Goal: Learn about a topic: Learn about a topic

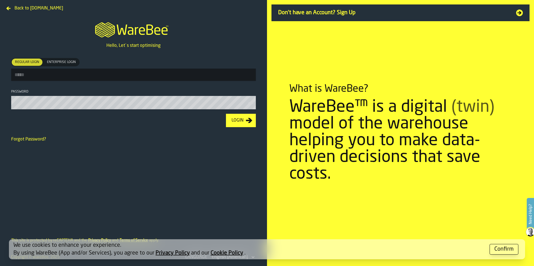
type input "**********"
click at [245, 118] on button "Login" at bounding box center [241, 120] width 30 height 13
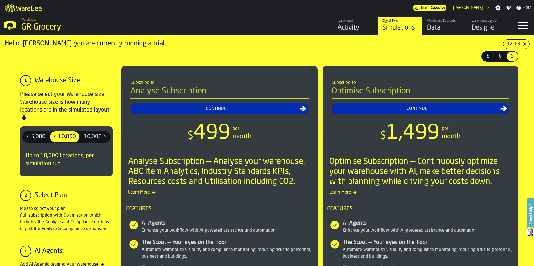
click at [352, 24] on div "Activity" at bounding box center [354, 27] width 35 height 9
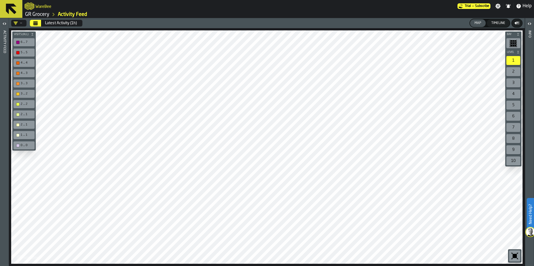
click at [45, 14] on link "GR Grocery" at bounding box center [37, 14] width 24 height 6
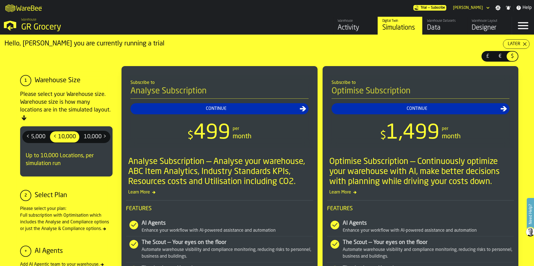
click at [355, 25] on div "Designer" at bounding box center [488, 27] width 35 height 9
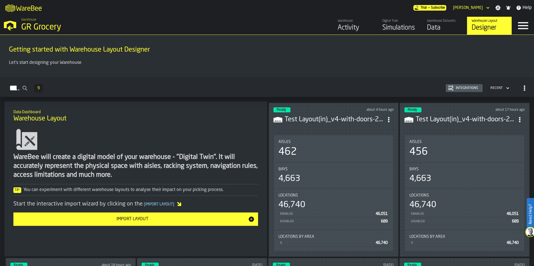
click at [355, 25] on div "Simulations" at bounding box center [399, 27] width 35 height 9
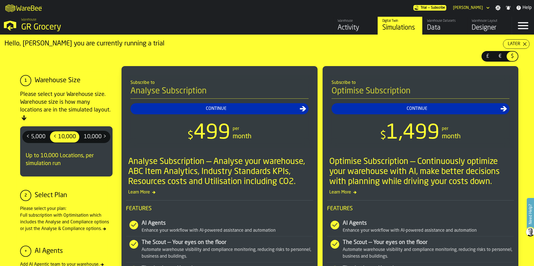
click at [355, 46] on div "Later" at bounding box center [513, 44] width 17 height 7
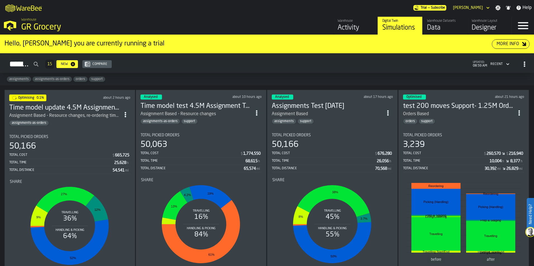
click at [94, 118] on div "Time model update 4.5M Assignment Test [DATE] Assignment Based - Resource chang…" at bounding box center [64, 115] width 111 height 22
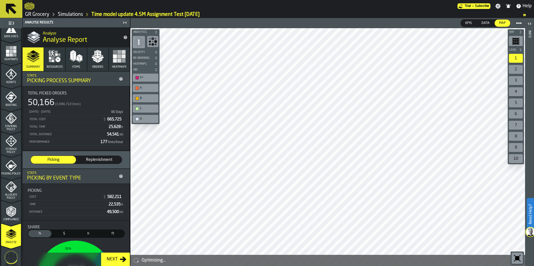
scroll to position [174, 0]
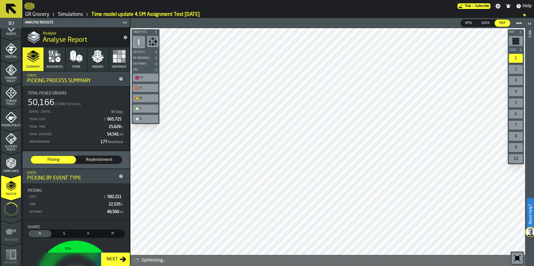
click at [15, 166] on icon "menu Analyse" at bounding box center [11, 186] width 11 height 11
click at [97, 100] on div "50,166 (3,988,710 lines)" at bounding box center [76, 103] width 97 height 10
click at [86, 124] on div "Total Time 25,628 h" at bounding box center [76, 127] width 97 height 7
click at [116, 92] on div "Total Picked Orders" at bounding box center [76, 93] width 97 height 4
click at [11, 166] on icon "menu Optimise" at bounding box center [10, 209] width 13 height 22
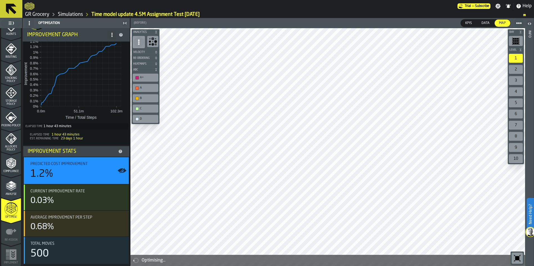
scroll to position [0, 0]
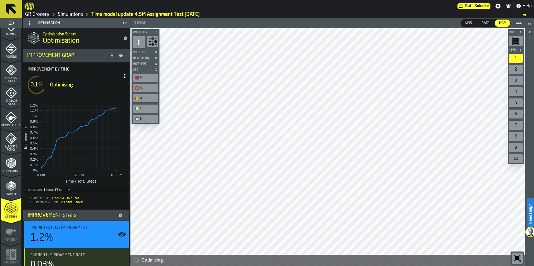
click at [15, 166] on icon "menu Analyse" at bounding box center [11, 186] width 11 height 11
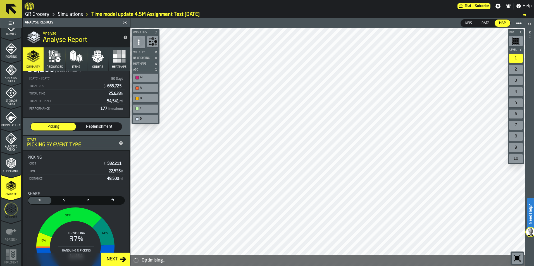
scroll to position [113, 0]
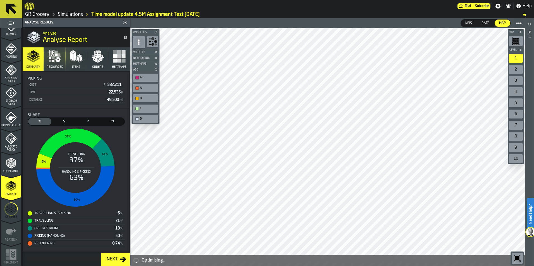
click at [63, 123] on span "$" at bounding box center [64, 121] width 21 height 5
click at [91, 124] on span "h" at bounding box center [88, 121] width 21 height 5
click at [39, 124] on div "%" at bounding box center [39, 121] width 23 height 7
click at [58, 68] on span "Resources" at bounding box center [55, 67] width 16 height 4
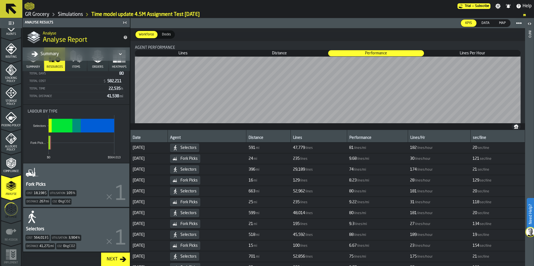
scroll to position [0, 0]
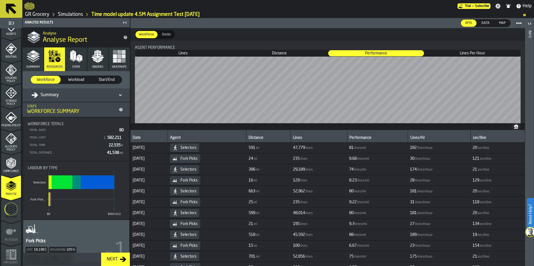
click at [72, 68] on span "Items" at bounding box center [76, 67] width 8 height 4
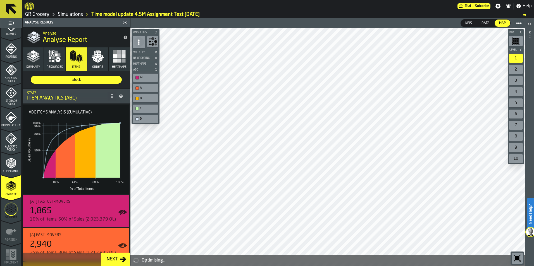
click at [94, 64] on button "Orders" at bounding box center [97, 59] width 21 height 24
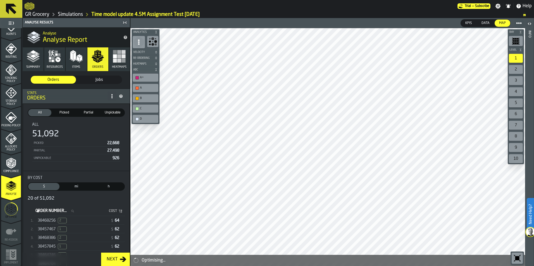
click at [88, 166] on div "38468256 2" at bounding box center [73, 221] width 71 height 6
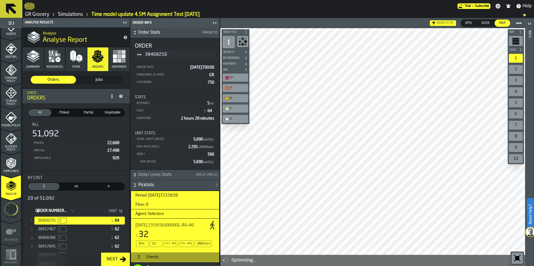
click at [82, 166] on div "38457467 1" at bounding box center [73, 230] width 71 height 6
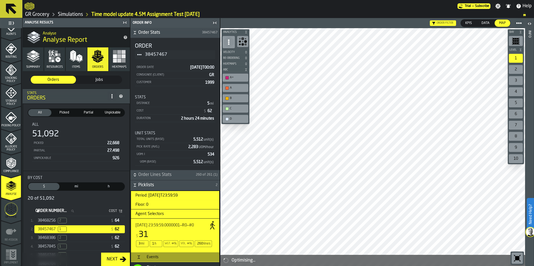
click at [87, 166] on div "38468386 2" at bounding box center [73, 238] width 71 height 6
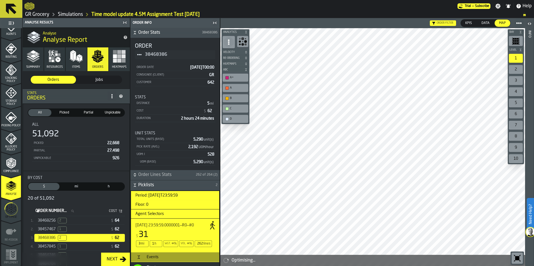
click at [92, 166] on div "38468256 2" at bounding box center [73, 221] width 71 height 6
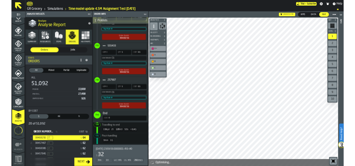
scroll to position [14908, 0]
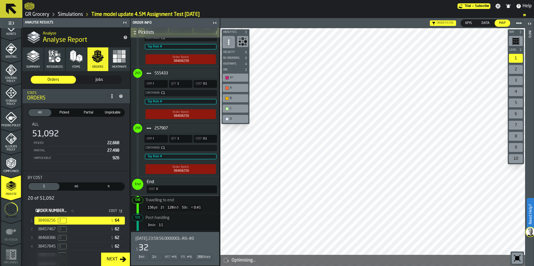
click at [193, 237] on span "[DATE] 23:59:59.0000001—R0—#0" at bounding box center [164, 239] width 58 height 4
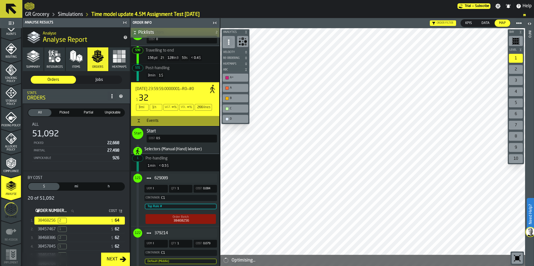
click at [122, 54] on rect "button" at bounding box center [124, 56] width 4 height 4
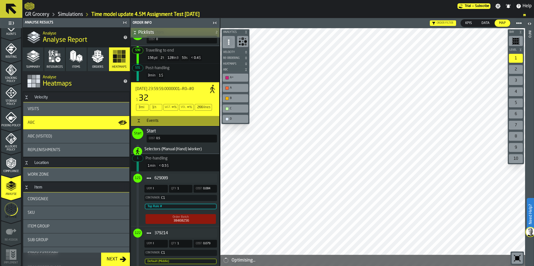
click at [92, 124] on div "ABC" at bounding box center [76, 123] width 97 height 4
click at [8, 191] on icon "menu Analyse" at bounding box center [11, 186] width 11 height 11
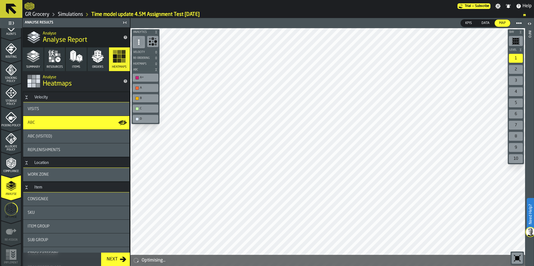
click at [87, 106] on div "Visits" at bounding box center [76, 108] width 106 height 13
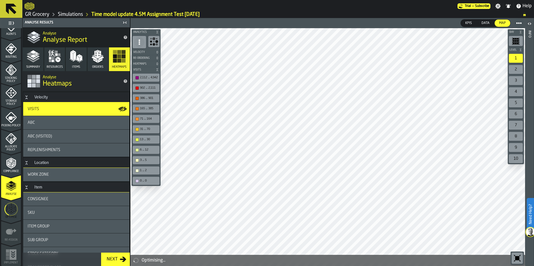
click at [146, 179] on div "0 ... 0" at bounding box center [149, 181] width 18 height 4
click at [146, 167] on div "1 ... 2" at bounding box center [146, 171] width 27 height 8
click at [147, 161] on div "3 ... 5" at bounding box center [149, 161] width 18 height 4
click at [150, 150] on div "6 ... 12" at bounding box center [149, 150] width 18 height 4
click at [150, 142] on div "13 ... 30" at bounding box center [146, 140] width 25 height 6
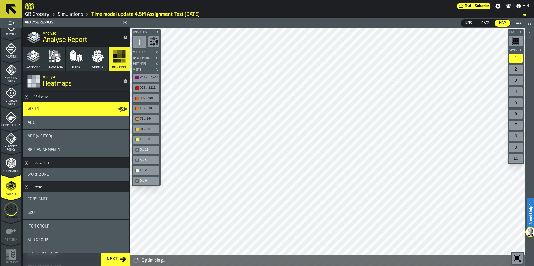
click at [155, 128] on div "31 ... 70" at bounding box center [149, 130] width 18 height 4
click at [149, 118] on div "71 ... 164" at bounding box center [149, 119] width 18 height 4
click at [149, 110] on div "165 ... 385" at bounding box center [149, 109] width 18 height 4
click at [144, 99] on div "386 ... 901" at bounding box center [149, 99] width 18 height 4
click at [145, 133] on div "31 ... 70" at bounding box center [146, 129] width 27 height 8
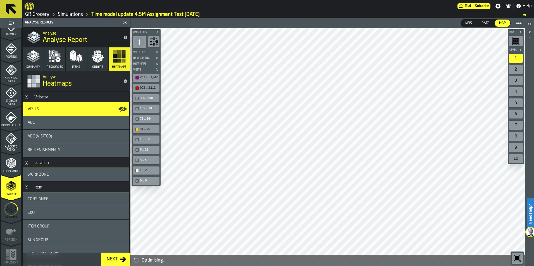
click at [145, 132] on div "31 ... 70" at bounding box center [146, 129] width 25 height 6
click at [137, 90] on div "902 ... 2,111" at bounding box center [146, 88] width 25 height 6
click at [142, 171] on div "1 ... 2" at bounding box center [149, 171] width 18 height 4
click at [90, 127] on div "ABC" at bounding box center [76, 122] width 106 height 13
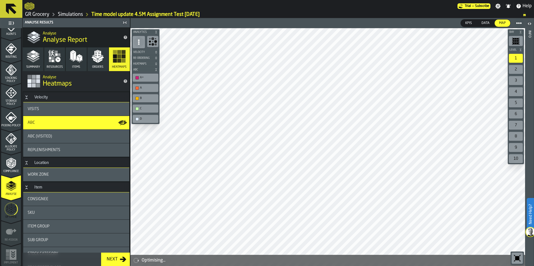
click at [141, 116] on div "D" at bounding box center [146, 119] width 26 height 8
click at [142, 109] on div "C" at bounding box center [148, 109] width 17 height 4
click at [143, 102] on div "B" at bounding box center [146, 98] width 26 height 8
click at [145, 91] on div "A" at bounding box center [146, 88] width 26 height 8
click at [142, 95] on div "B" at bounding box center [146, 98] width 26 height 8
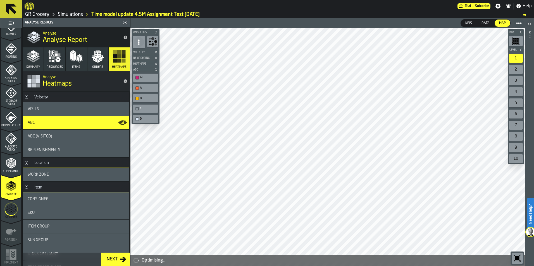
click at [143, 87] on div "A" at bounding box center [148, 88] width 17 height 4
click at [137, 97] on div "button-toolbar-undefined" at bounding box center [136, 98] width 3 height 3
click at [142, 118] on div "D" at bounding box center [148, 119] width 17 height 4
click at [516, 70] on div "2" at bounding box center [516, 69] width 14 height 9
click at [513, 59] on div "1" at bounding box center [516, 58] width 14 height 9
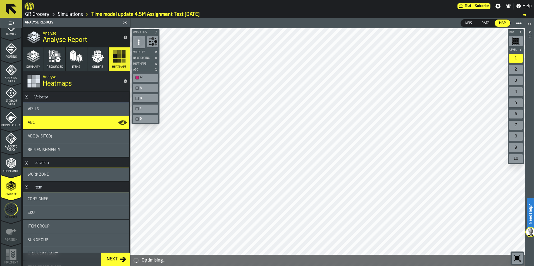
click at [101, 61] on icon "button" at bounding box center [97, 56] width 13 height 13
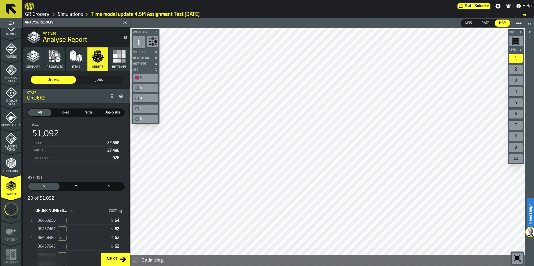
click at [108, 112] on span "Unpickable" at bounding box center [112, 112] width 21 height 5
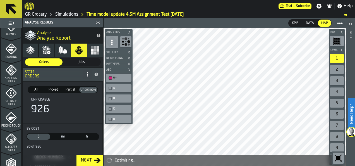
scroll to position [174, 0]
